Goal: Information Seeking & Learning: Learn about a topic

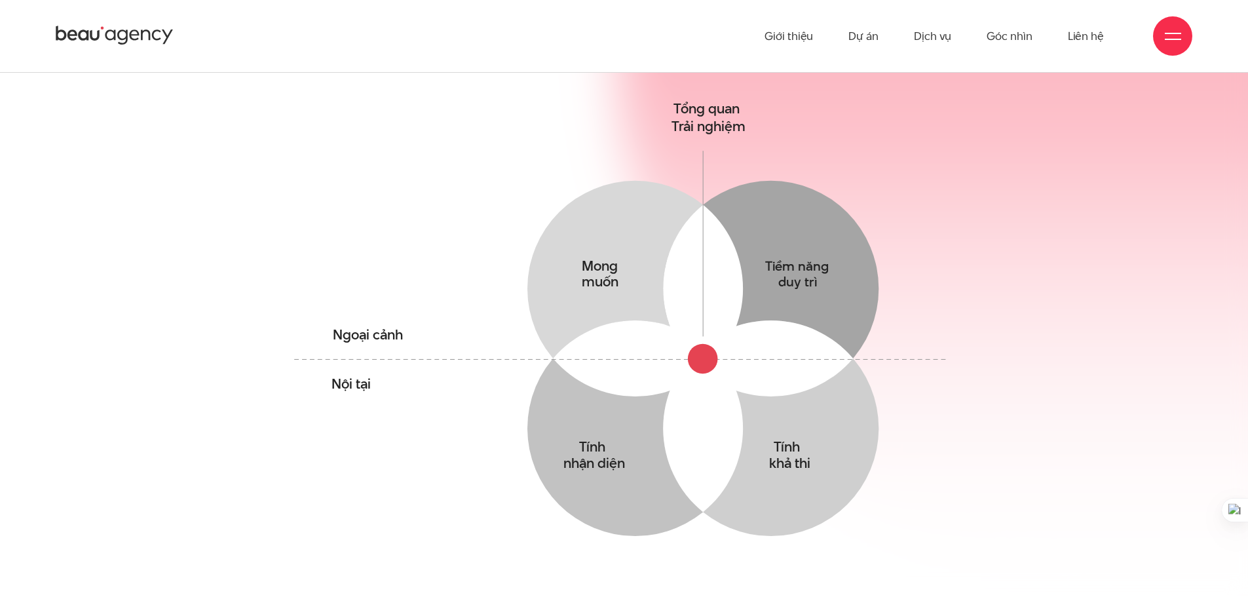
scroll to position [786, 0]
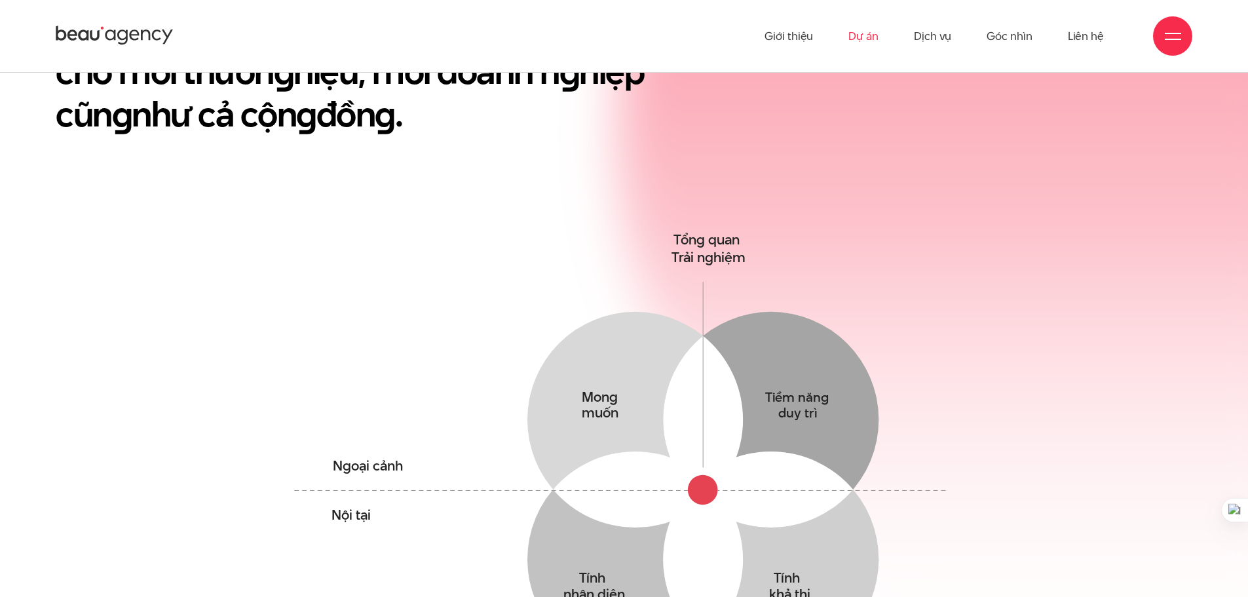
click at [862, 38] on link "Dự án" at bounding box center [864, 36] width 30 height 72
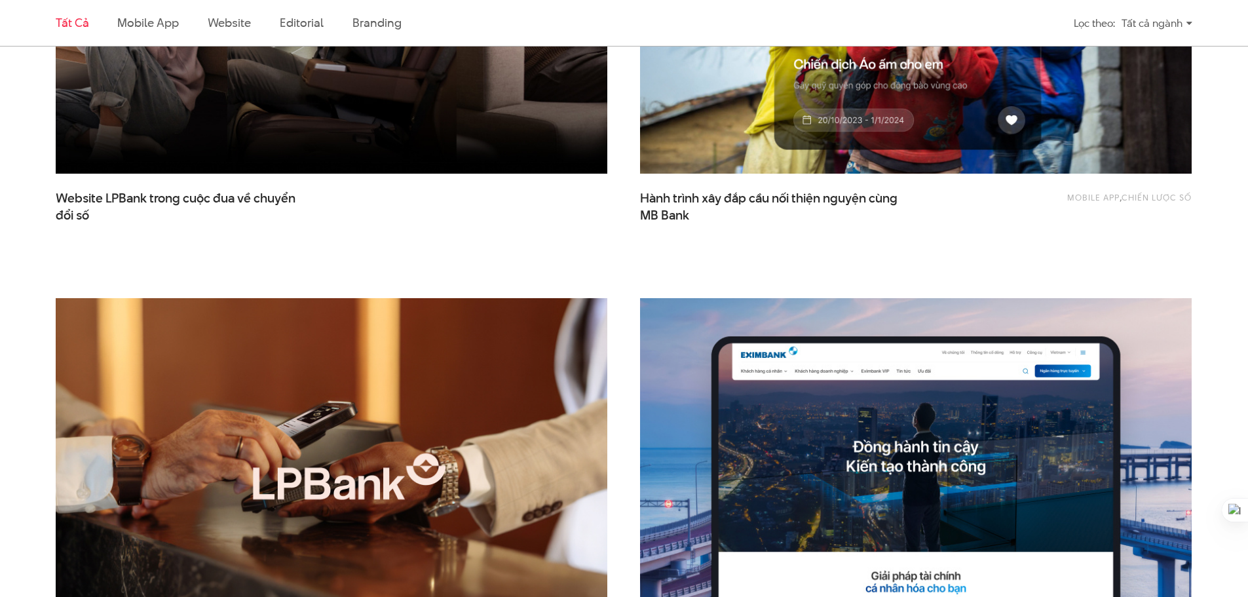
scroll to position [262, 0]
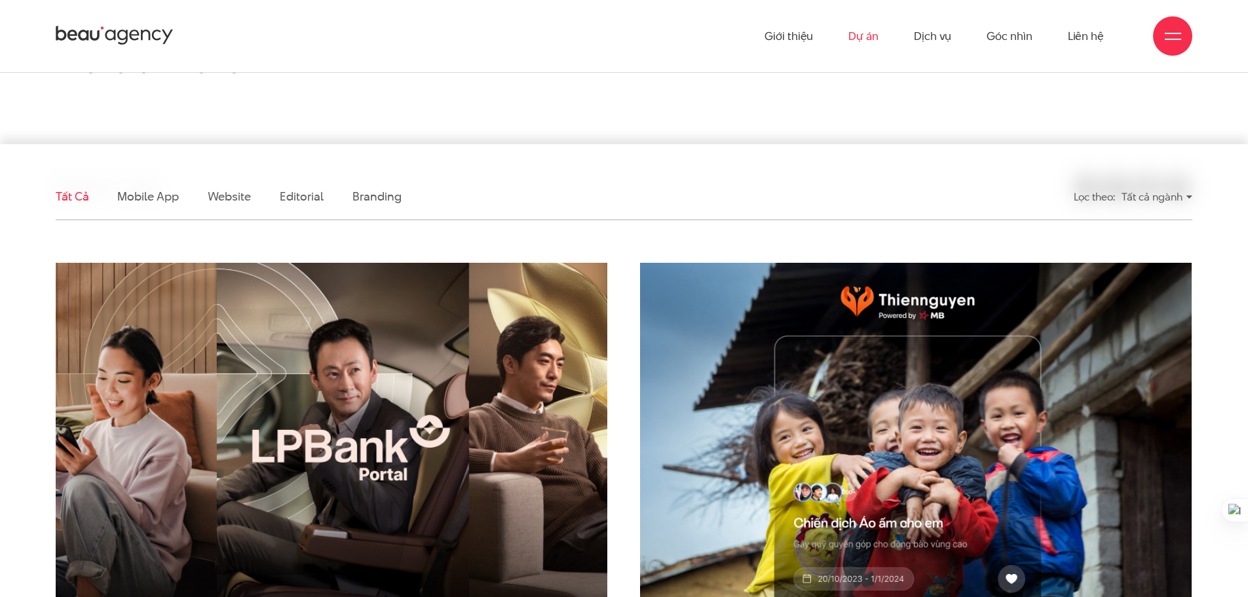
click at [265, 426] on img at bounding box center [331, 447] width 607 height 407
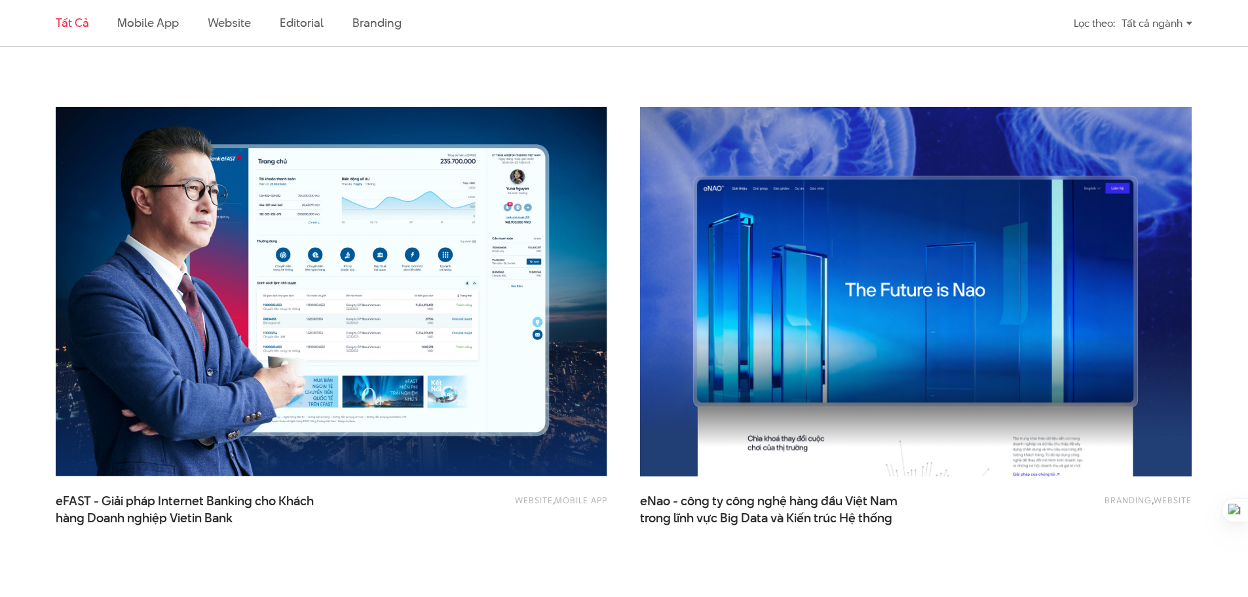
scroll to position [1966, 0]
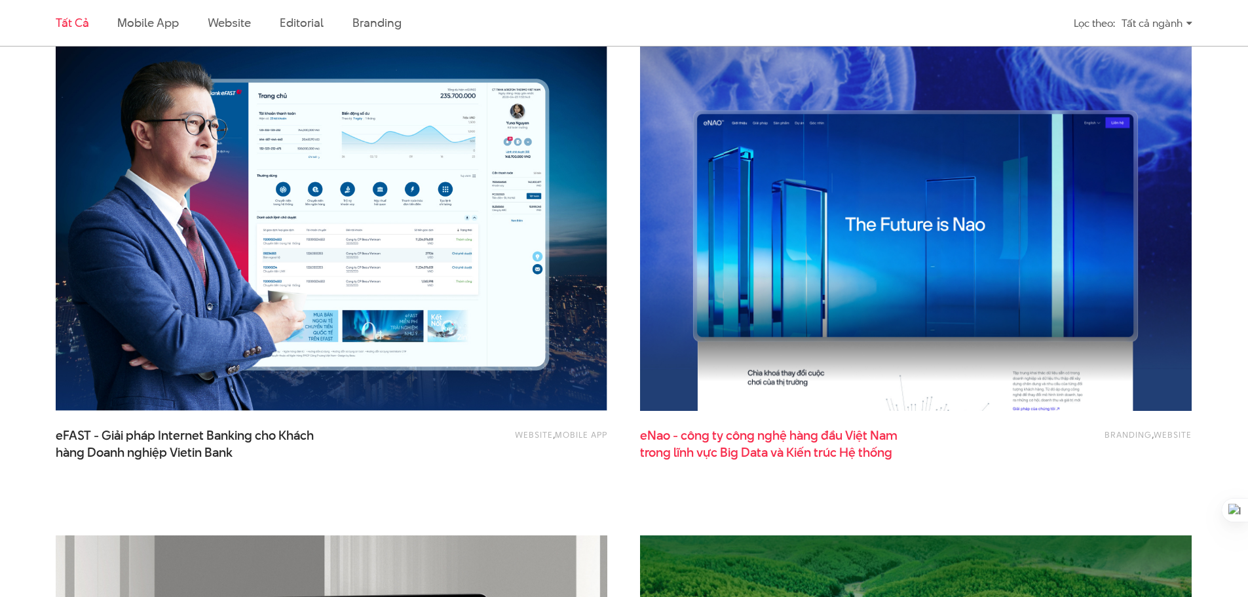
click at [800, 429] on span "eNao - công ty công nghệ hàng đầu Việt Nam trong lĩnh vực Big Data và Kiến trúc…" at bounding box center [771, 443] width 262 height 33
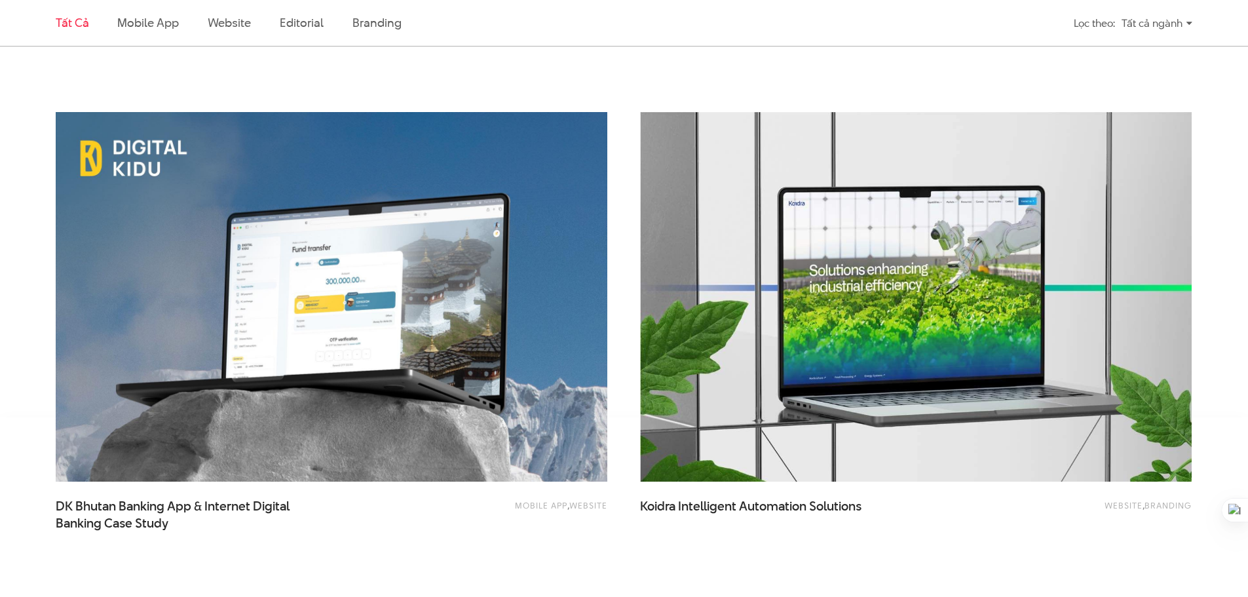
scroll to position [3211, 0]
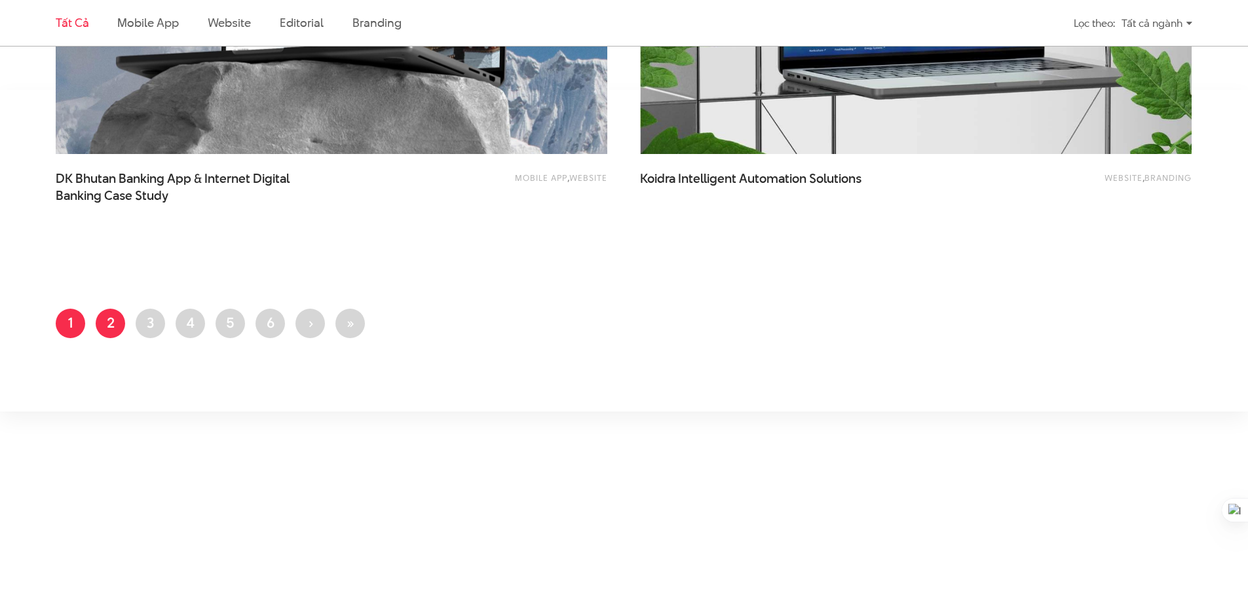
click at [120, 315] on link "Trang 2" at bounding box center [110, 323] width 29 height 29
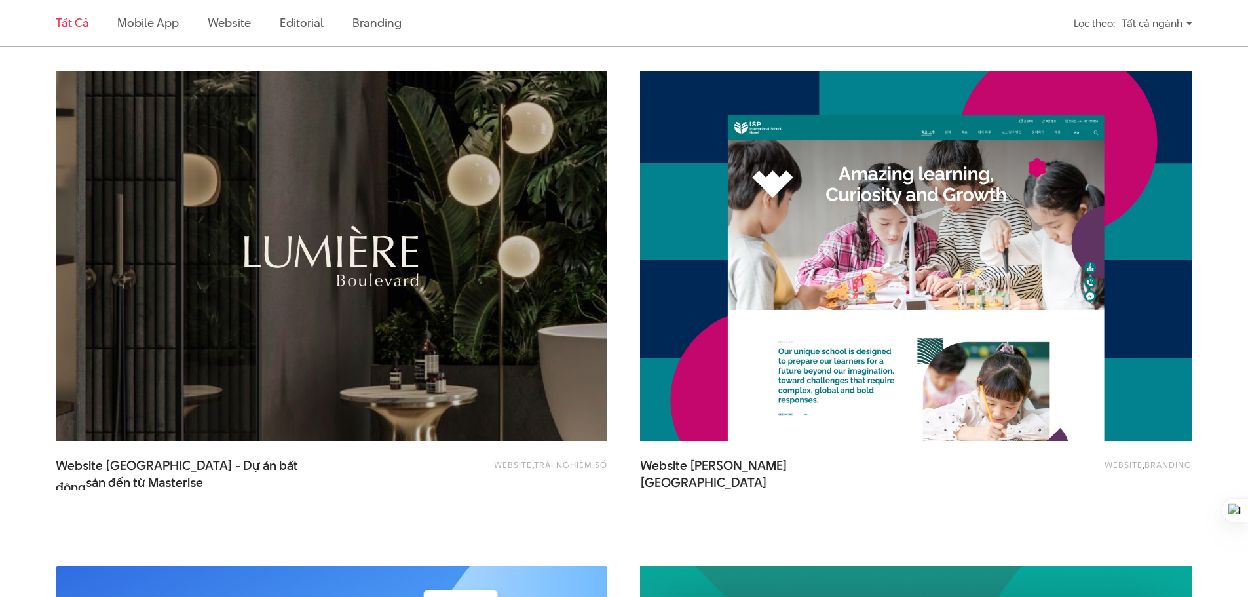
scroll to position [1835, 0]
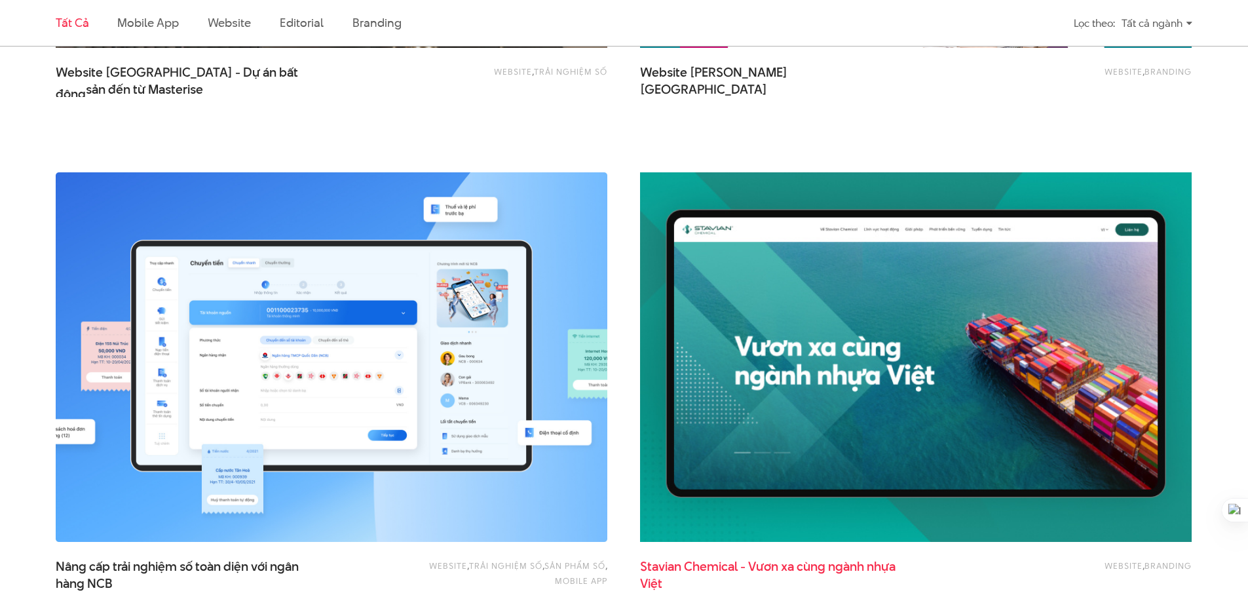
click at [642, 564] on span "Stavian Chemical - Vươn xa cùng ngành nhựa Việt" at bounding box center [771, 574] width 262 height 33
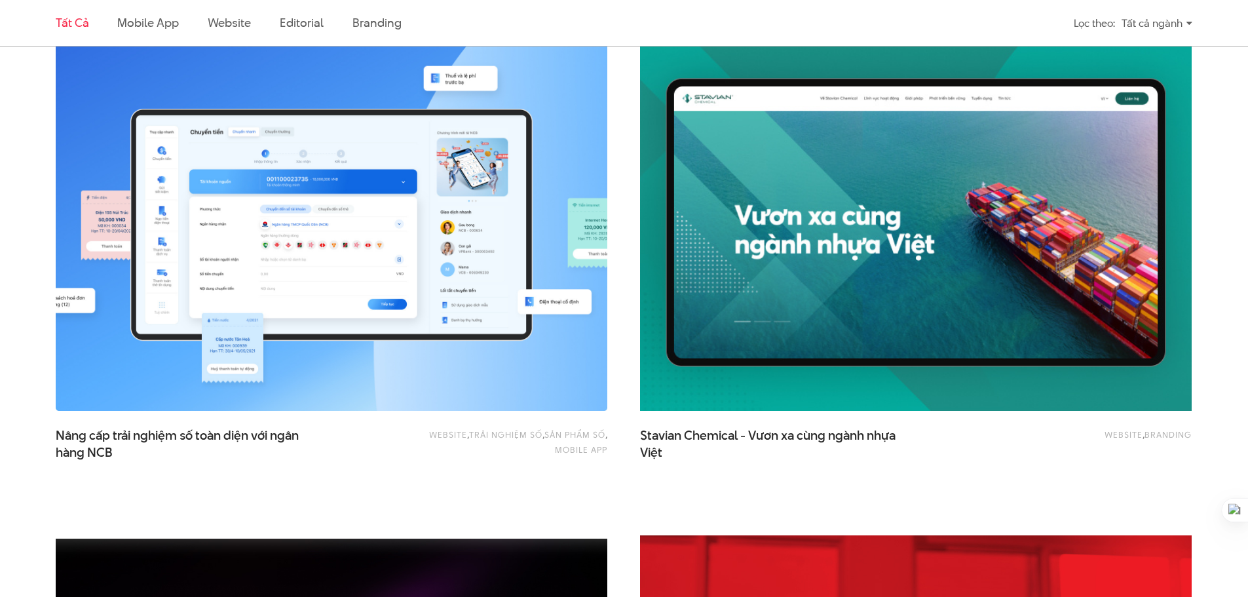
scroll to position [2424, 0]
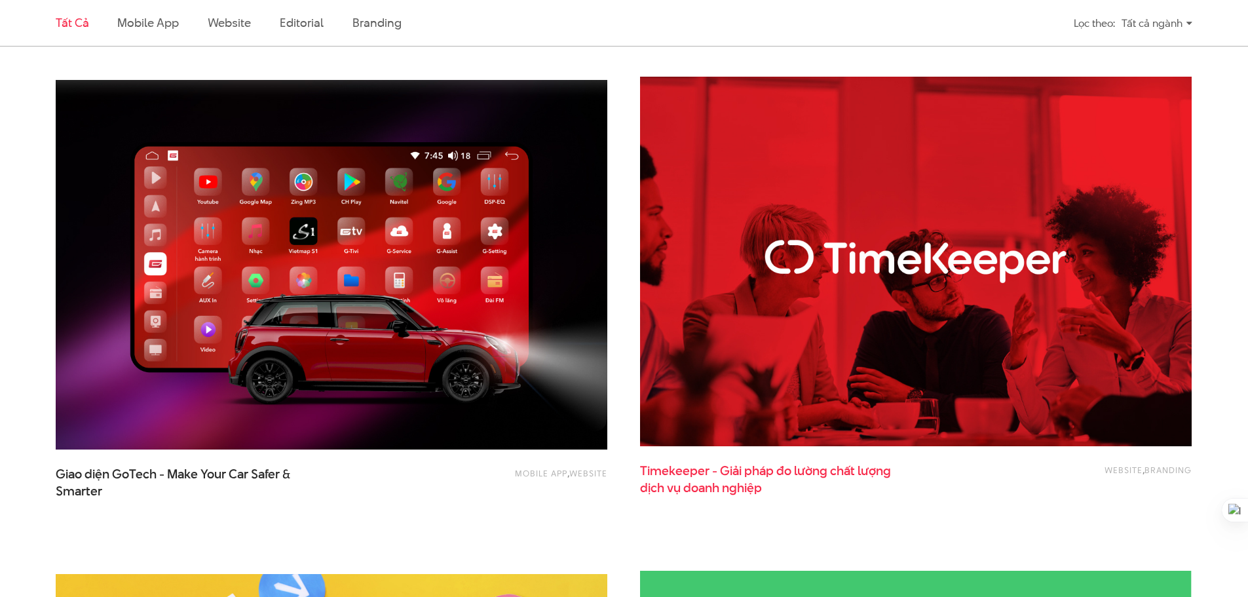
click at [655, 474] on span "Timekeeper - Giải pháp đo lường chất lượng dịch vụ doanh nghiệp" at bounding box center [771, 479] width 262 height 33
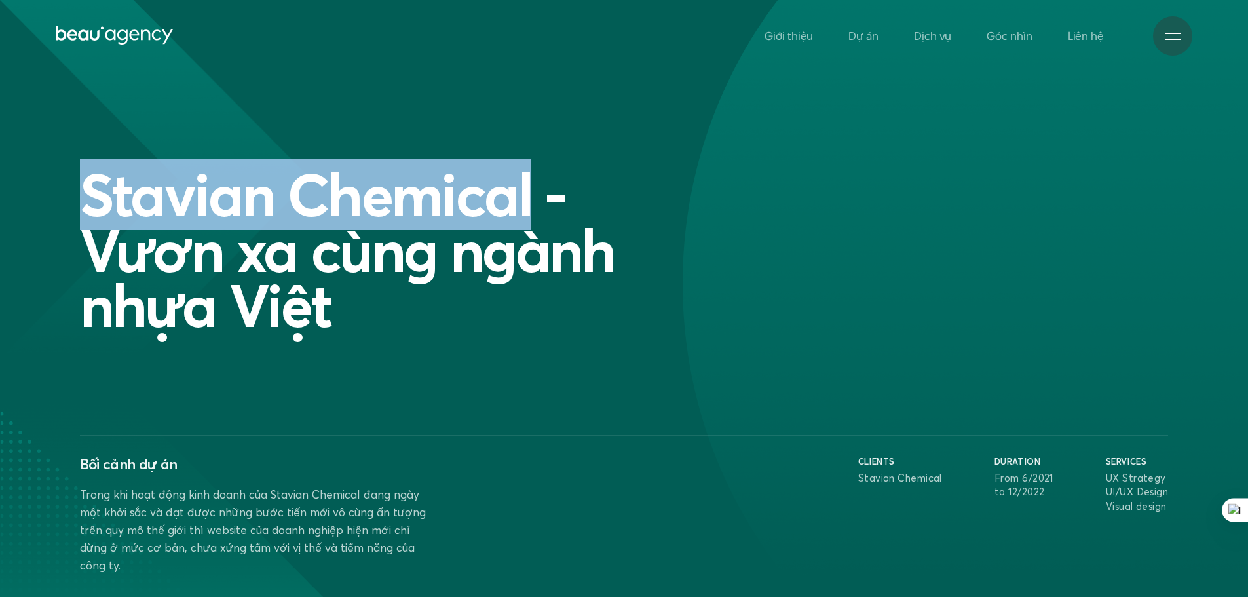
drag, startPoint x: 86, startPoint y: 195, endPoint x: 528, endPoint y: 202, distance: 441.7
click at [528, 202] on h1 "Stavian Chemical - Vươn xa cùng ngành nhựa Việt" at bounding box center [395, 250] width 630 height 166
copy h1 "Stavian Chemical"
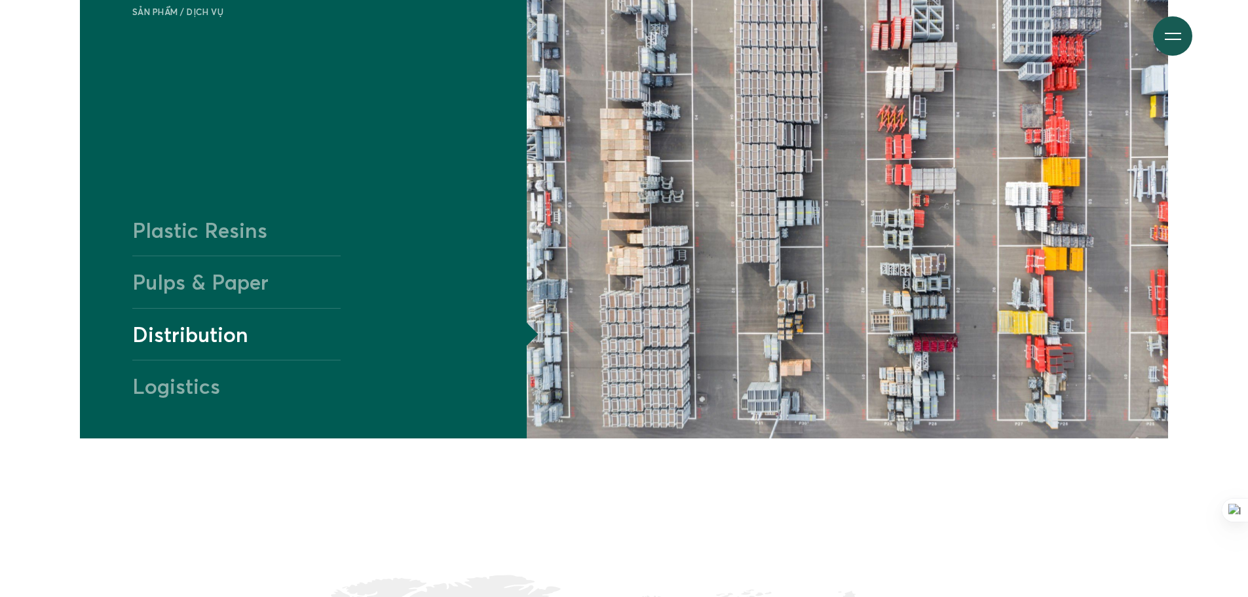
scroll to position [1704, 0]
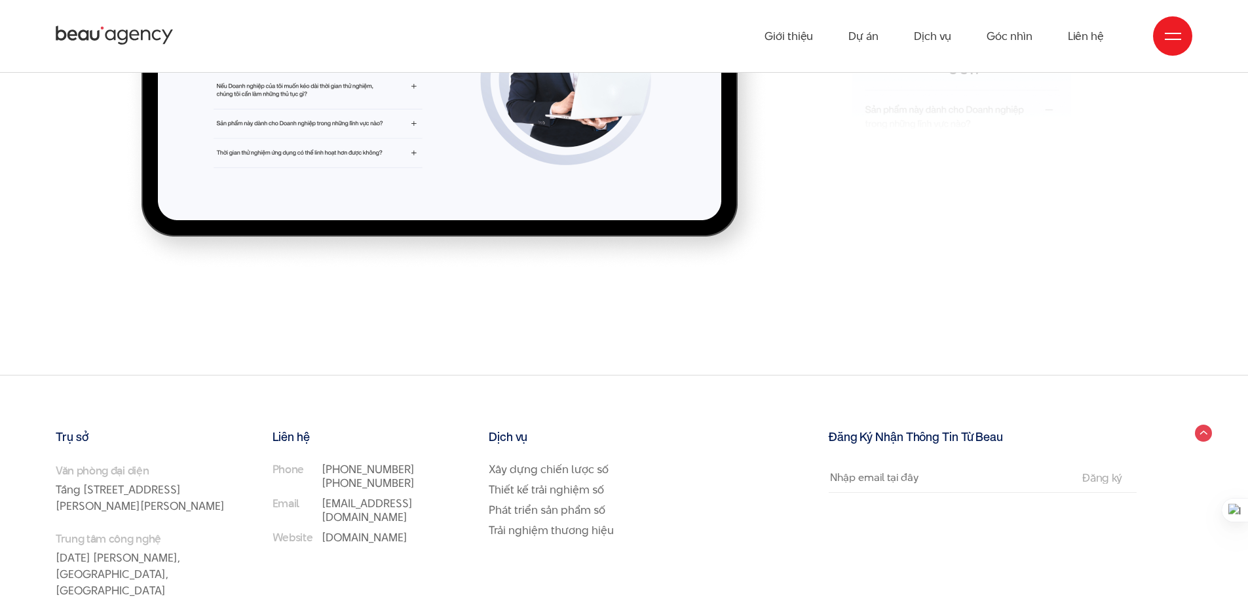
scroll to position [11063, 0]
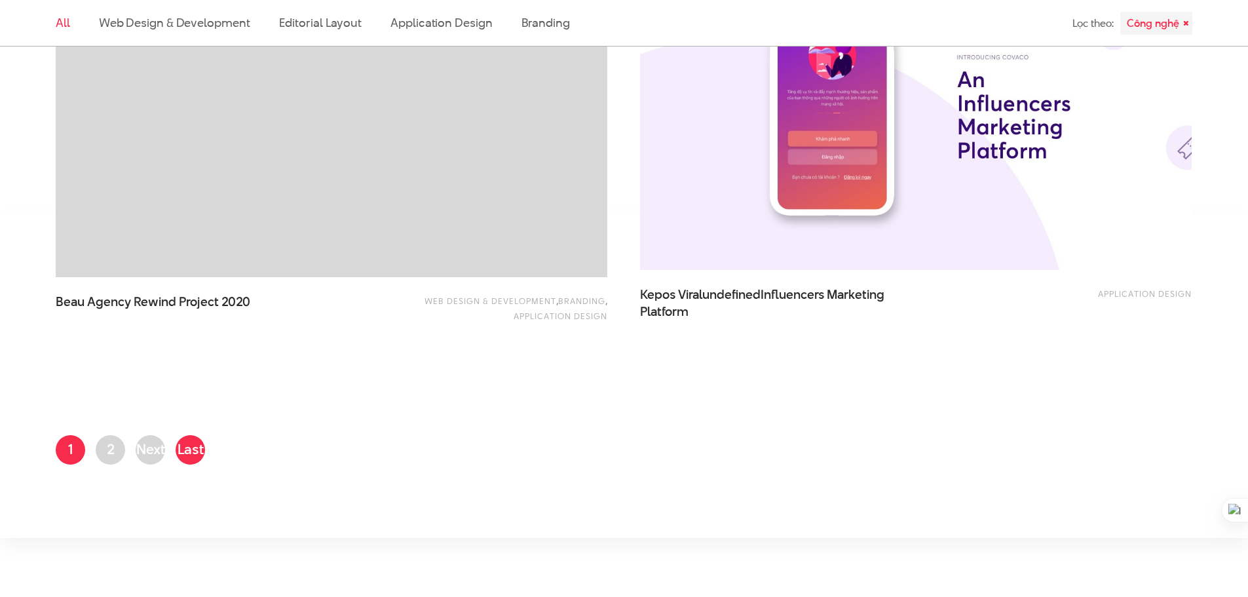
scroll to position [3039, 0]
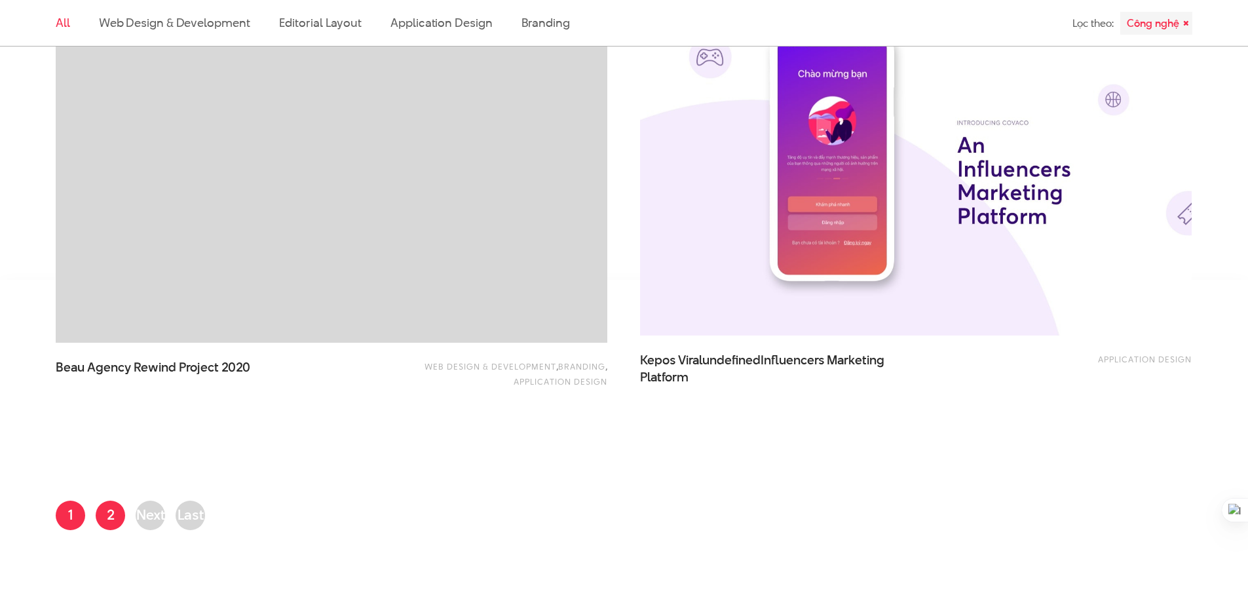
click at [117, 511] on link "Page 2" at bounding box center [110, 515] width 29 height 29
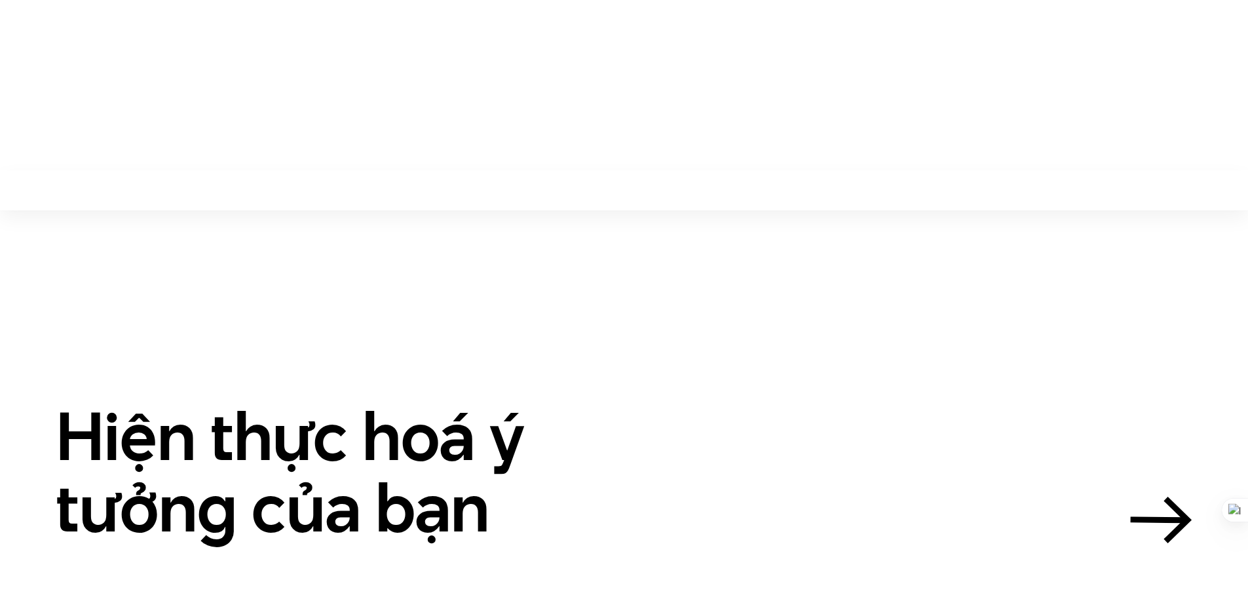
scroll to position [328, 0]
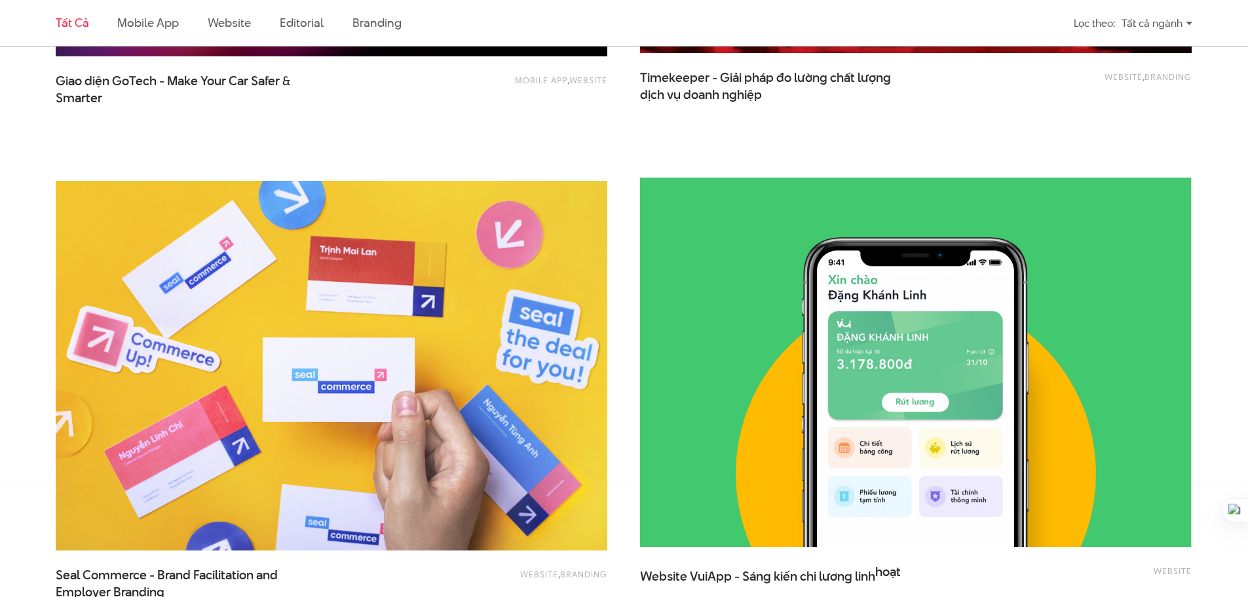
scroll to position [3211, 0]
